Goal: Task Accomplishment & Management: Manage account settings

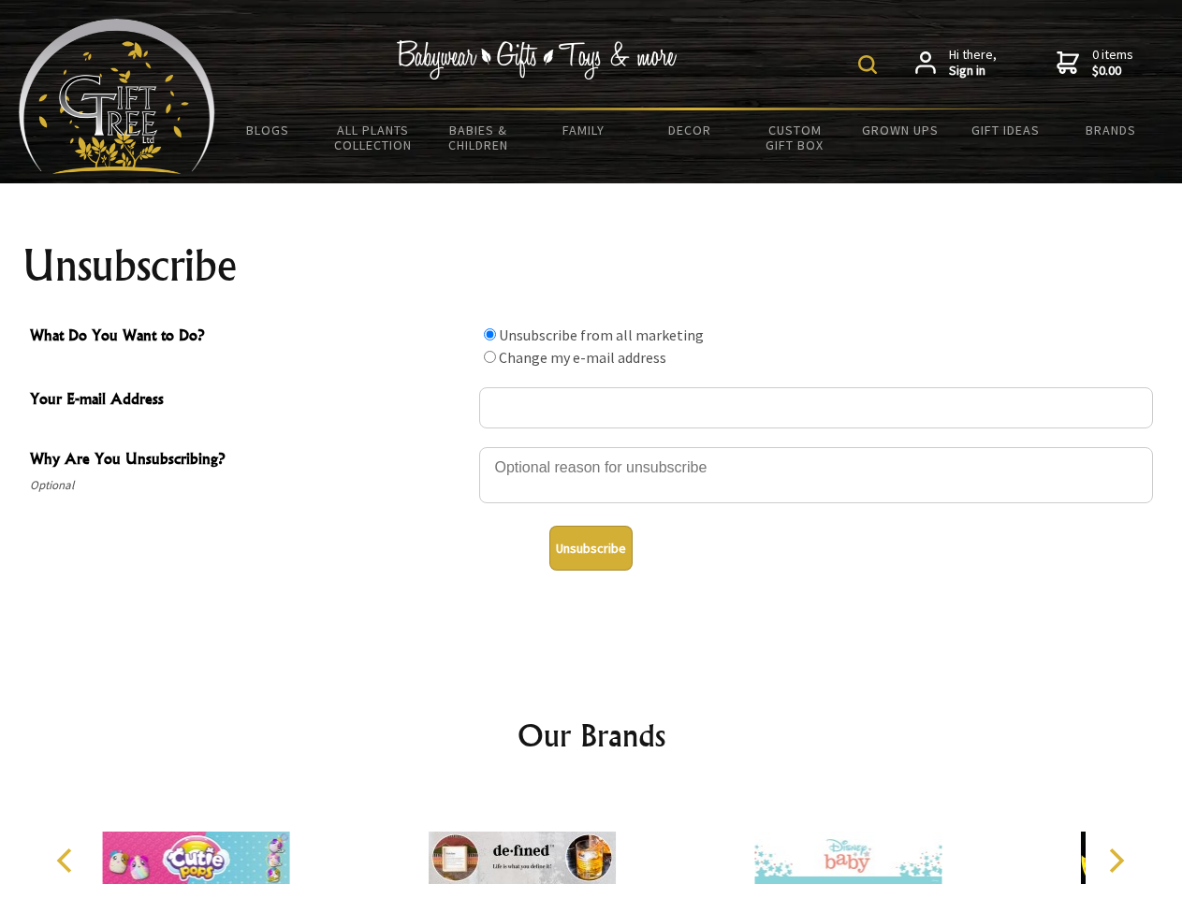
click at [870, 65] on img at bounding box center [867, 64] width 19 height 19
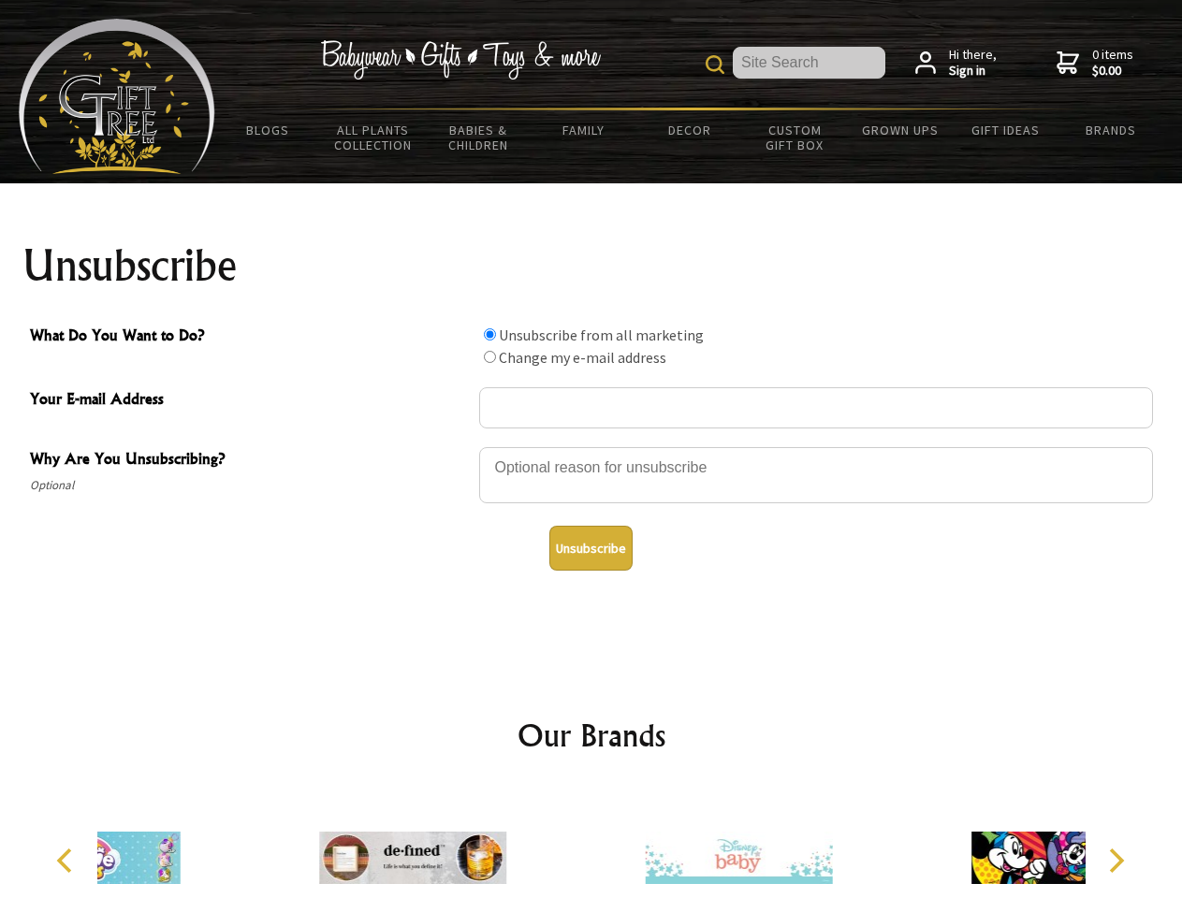
click at [591, 446] on div at bounding box center [816, 478] width 674 height 66
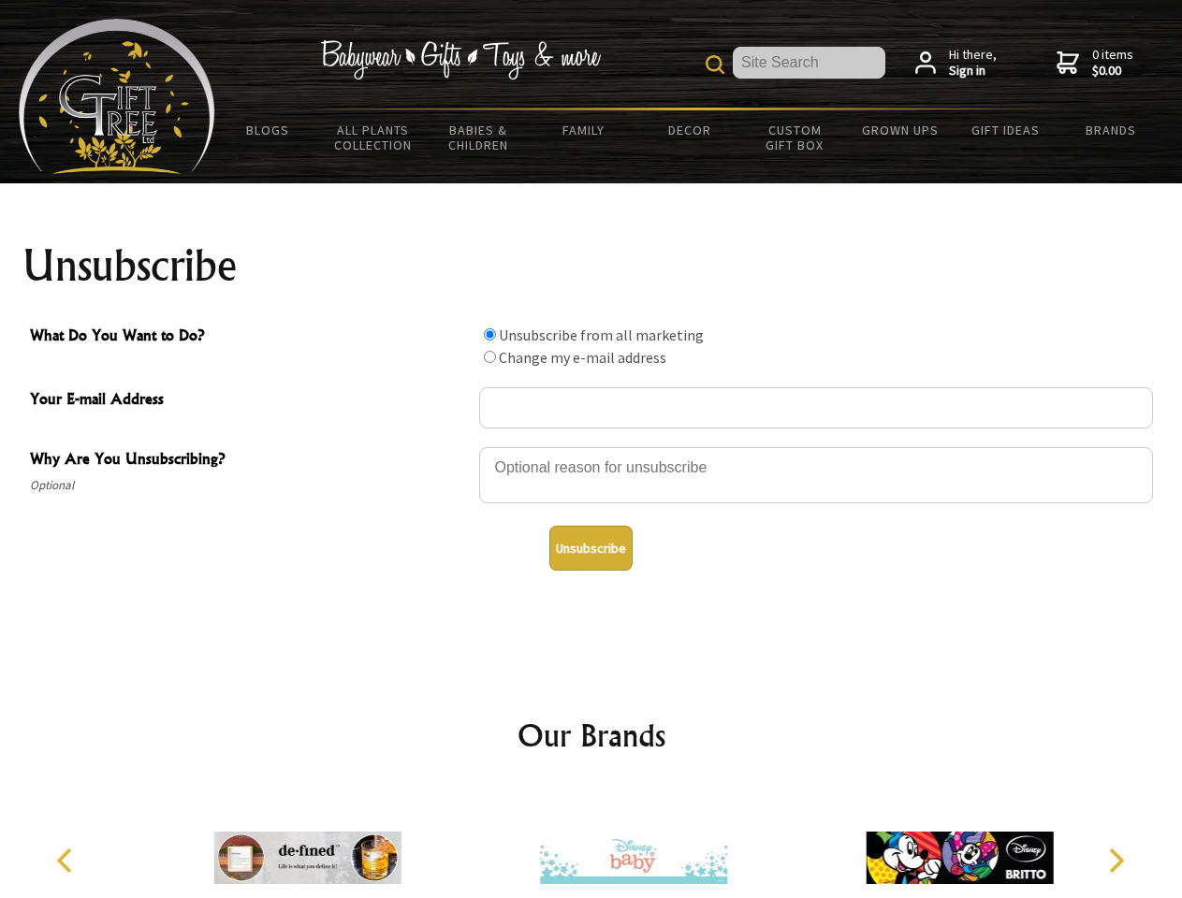
click at [489, 334] on input "What Do You Want to Do?" at bounding box center [490, 335] width 12 height 12
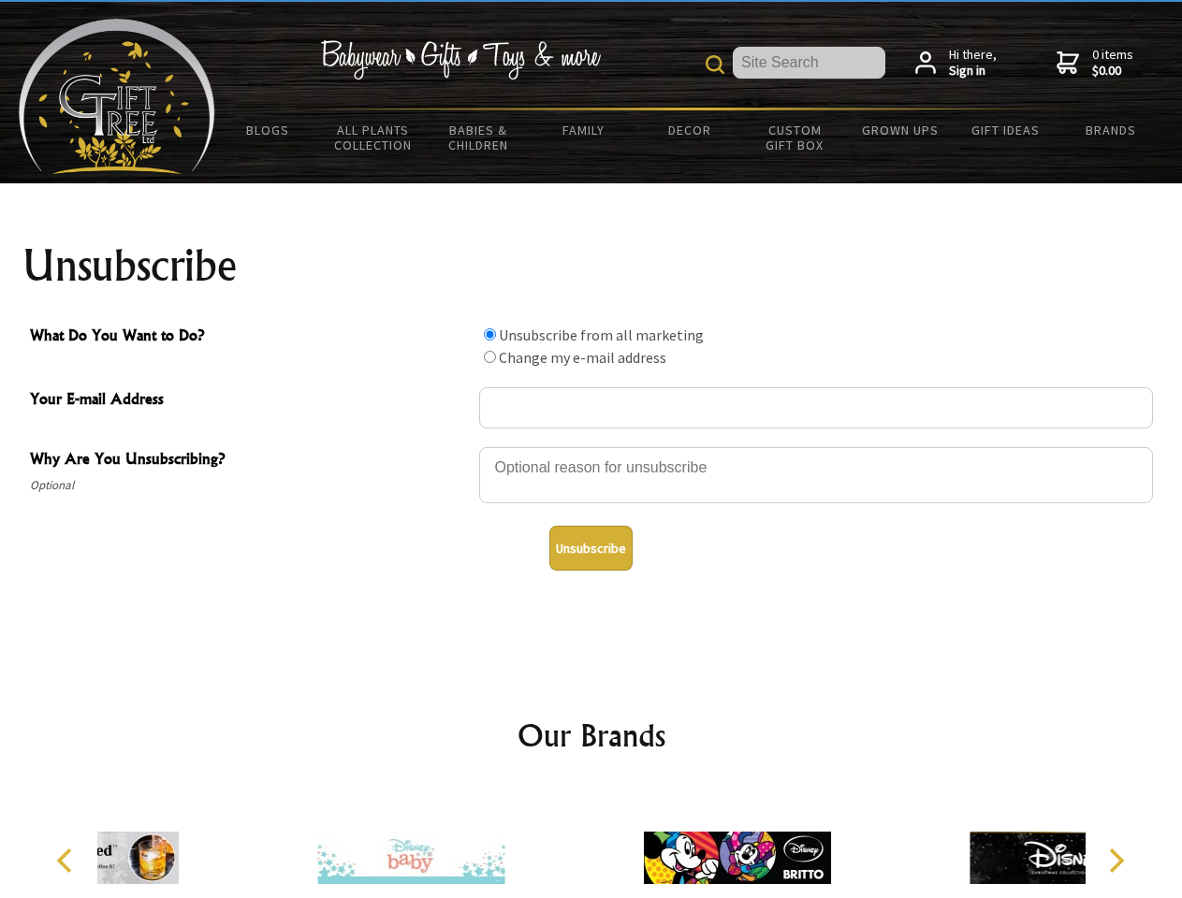
click at [489, 357] on input "What Do You Want to Do?" at bounding box center [490, 357] width 12 height 12
radio input "true"
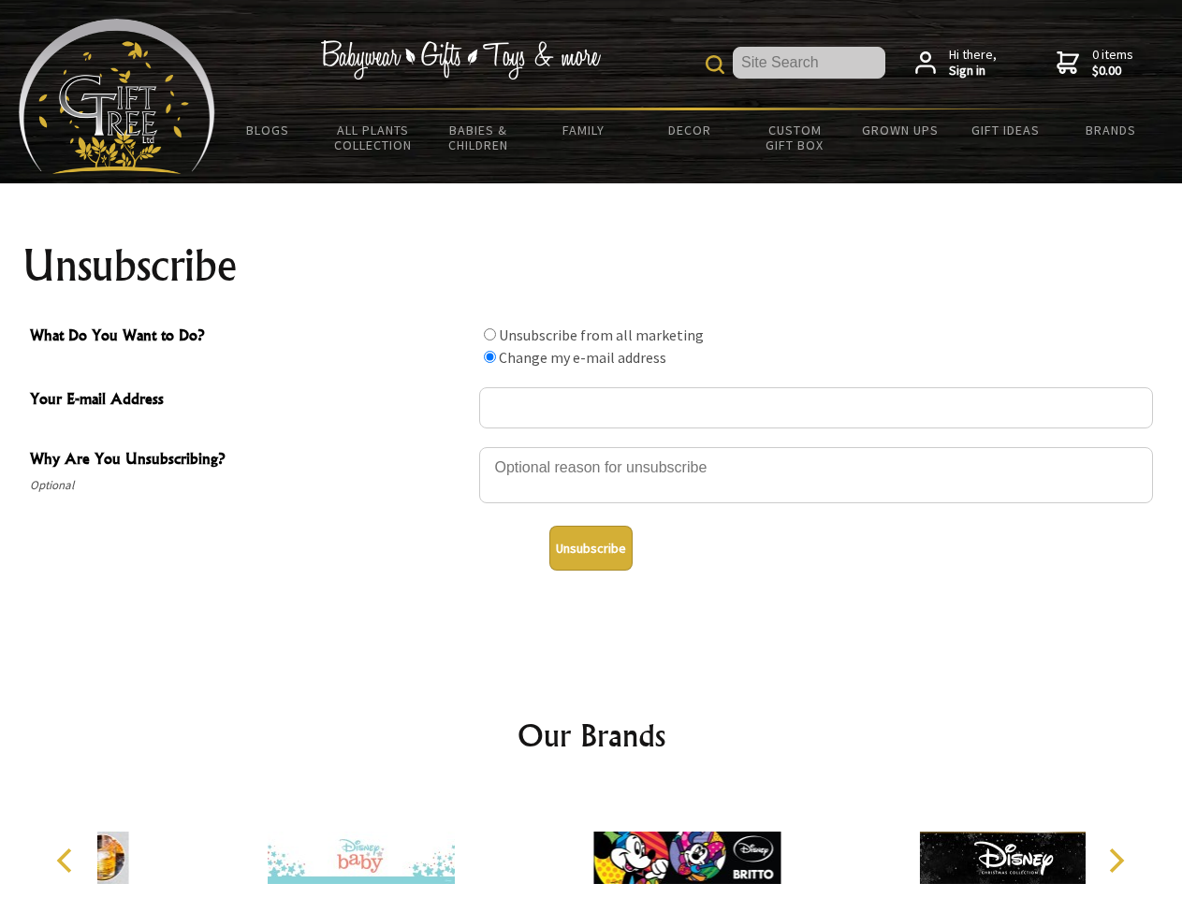
click at [591, 548] on button "Unsubscribe" at bounding box center [590, 548] width 83 height 45
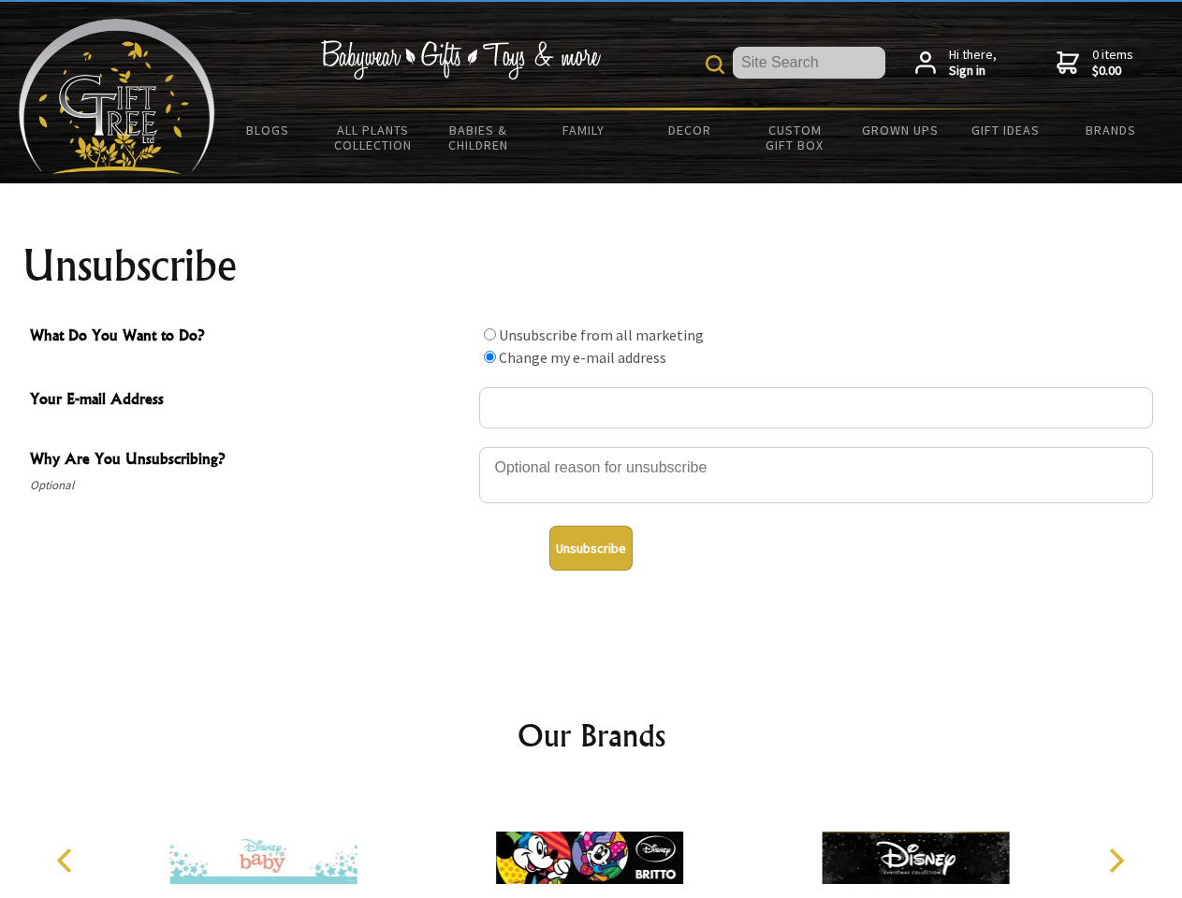
click at [67, 861] on icon "Previous" at bounding box center [66, 861] width 24 height 24
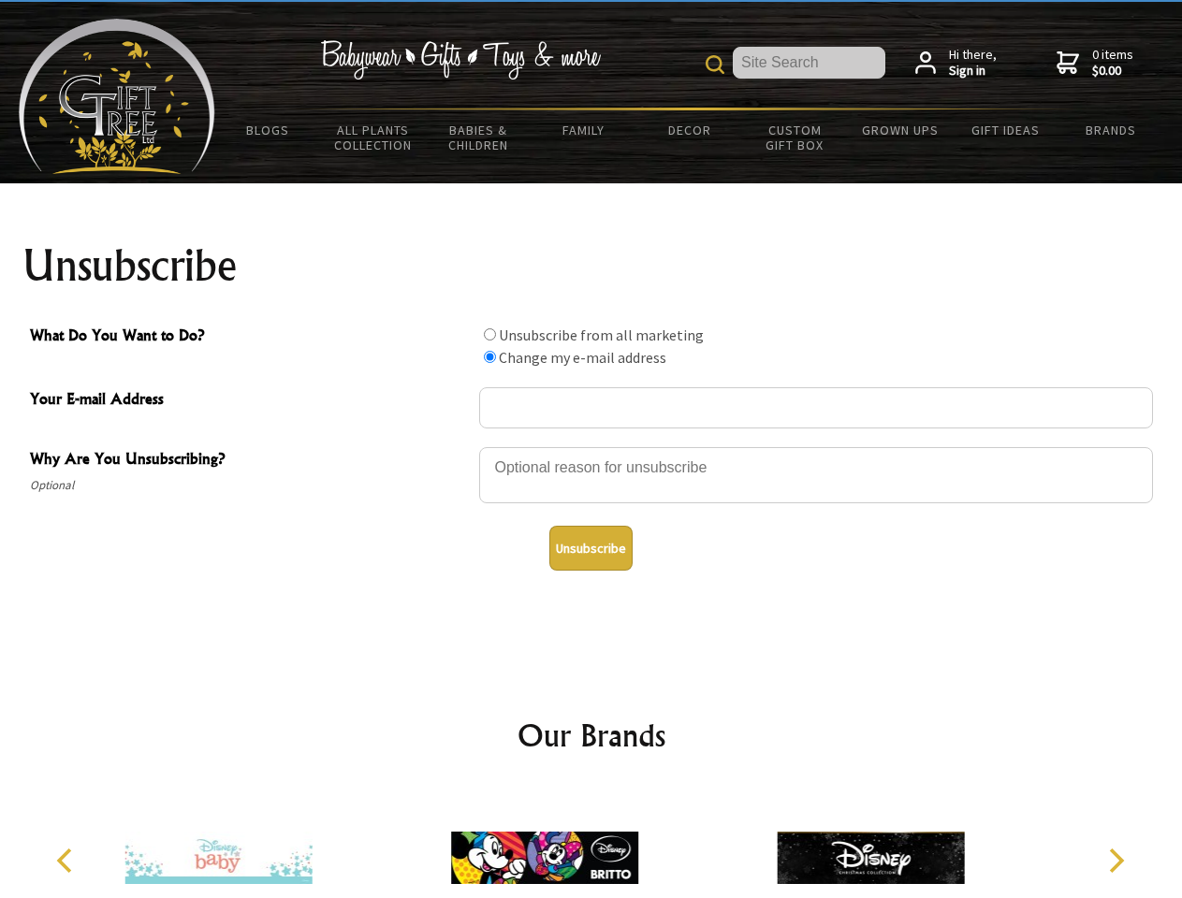
click at [1116, 861] on icon "Next" at bounding box center [1114, 861] width 24 height 24
